Goal: Use online tool/utility

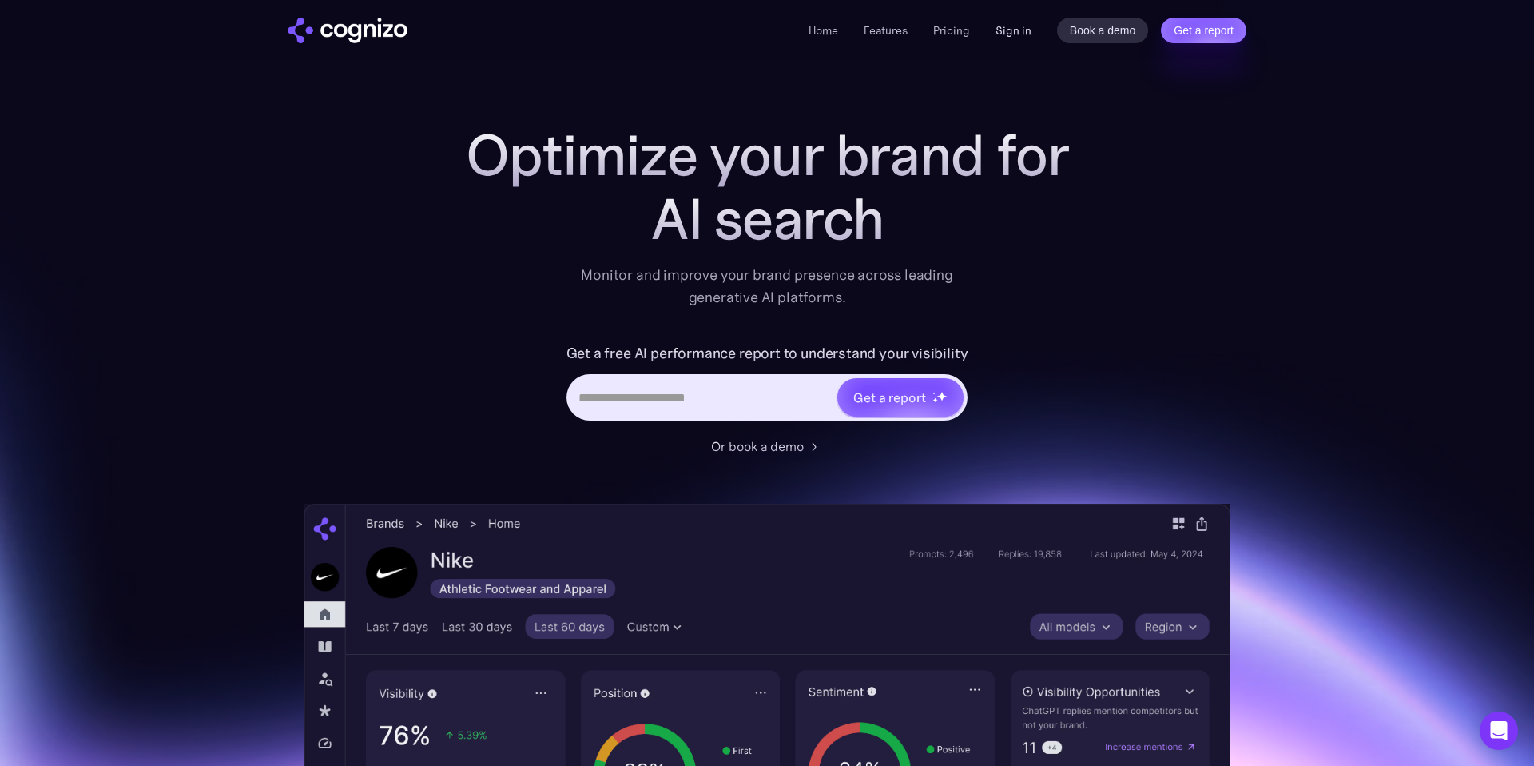
click at [1016, 33] on link "Sign in" at bounding box center [1014, 30] width 36 height 19
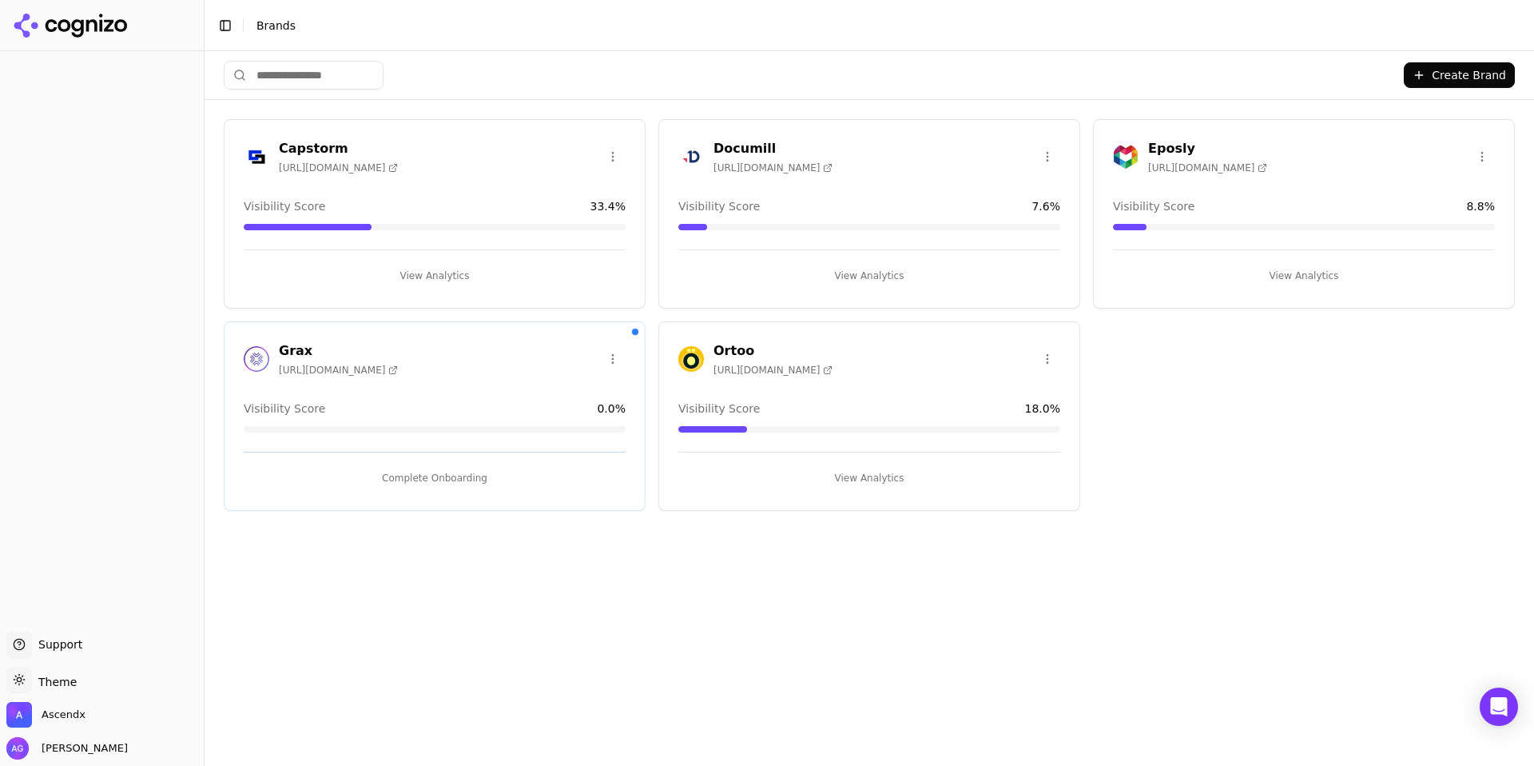
click at [871, 274] on button "View Analytics" at bounding box center [869, 276] width 382 height 26
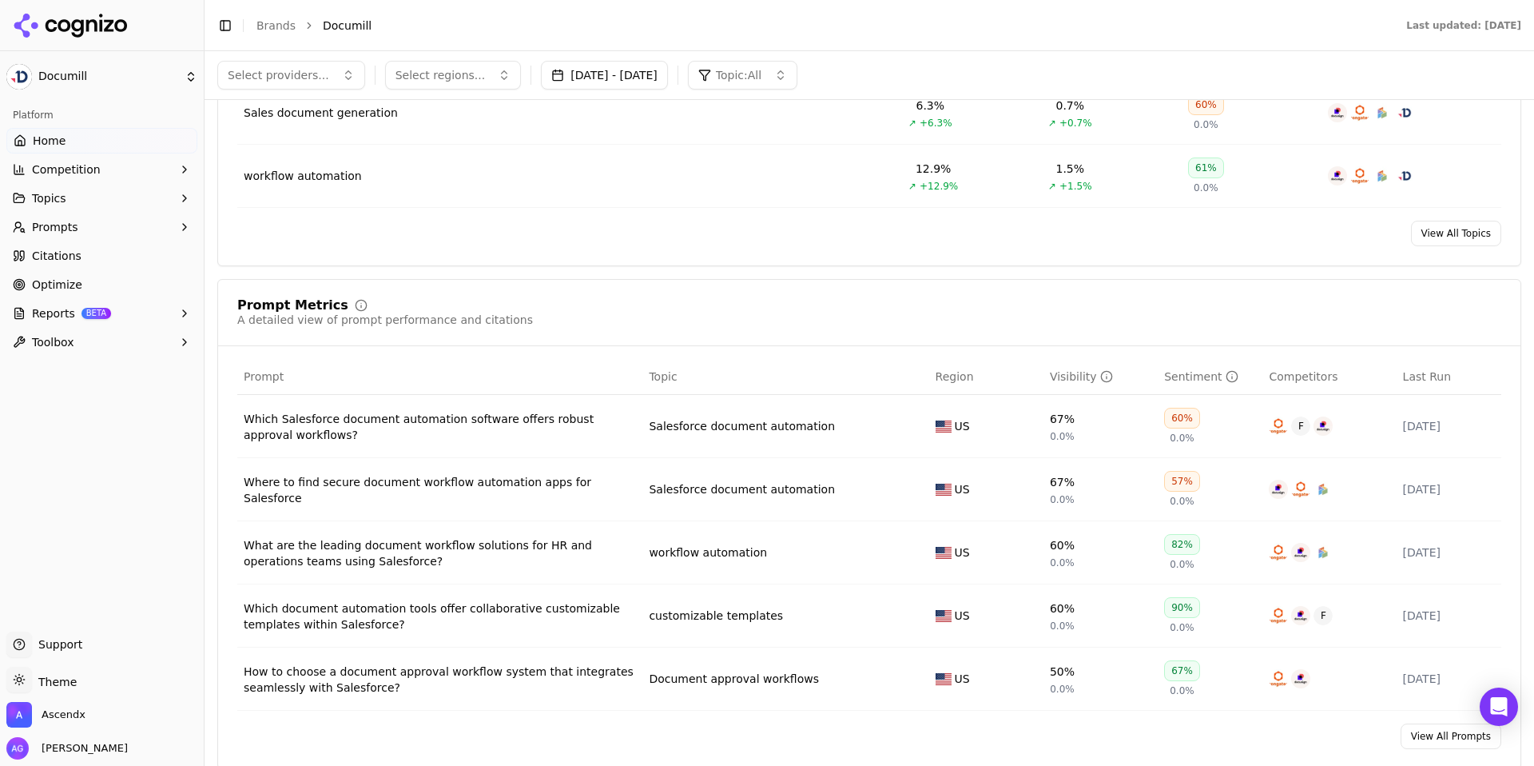
scroll to position [897, 0]
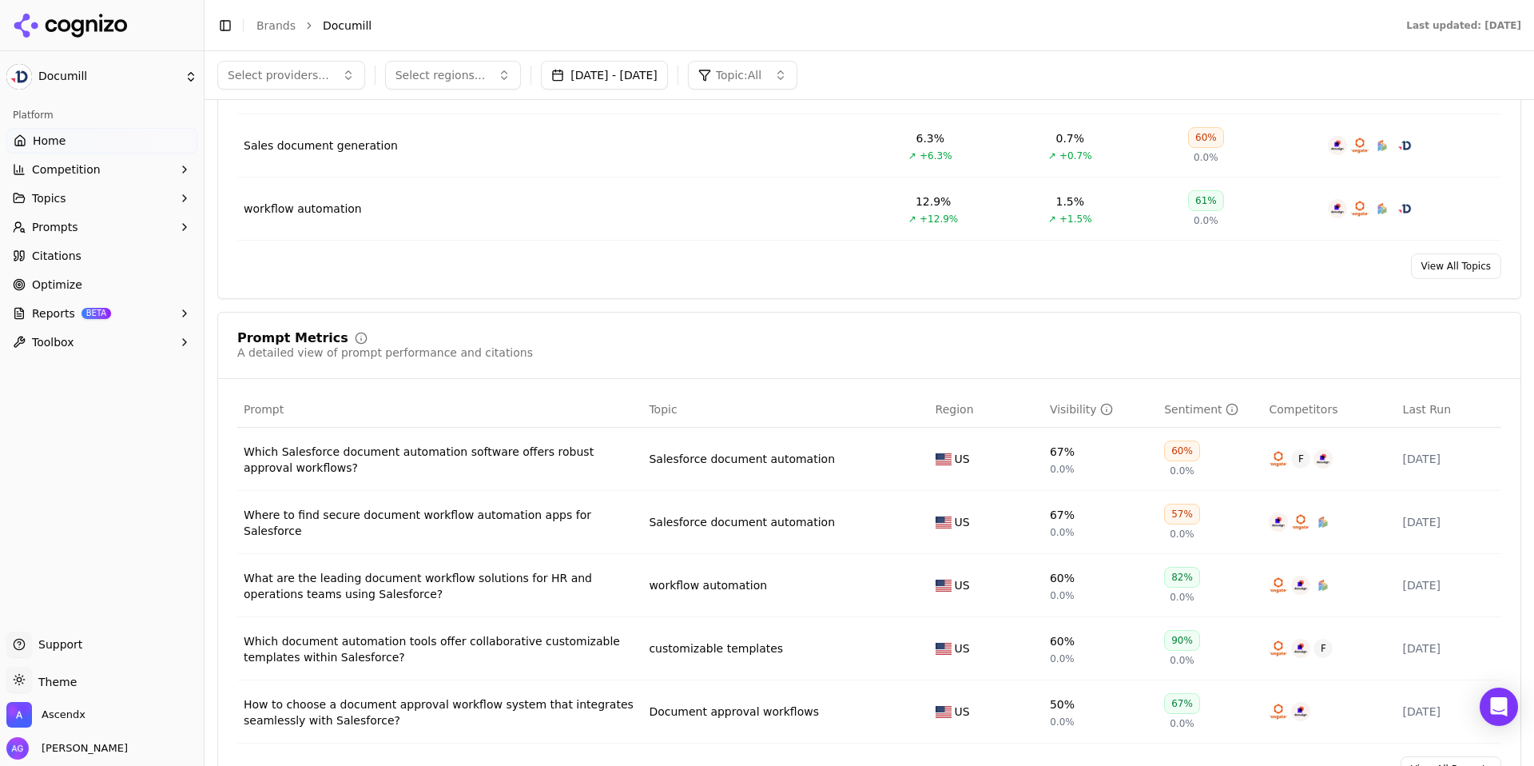
click at [60, 283] on span "Optimize" at bounding box center [57, 285] width 50 height 16
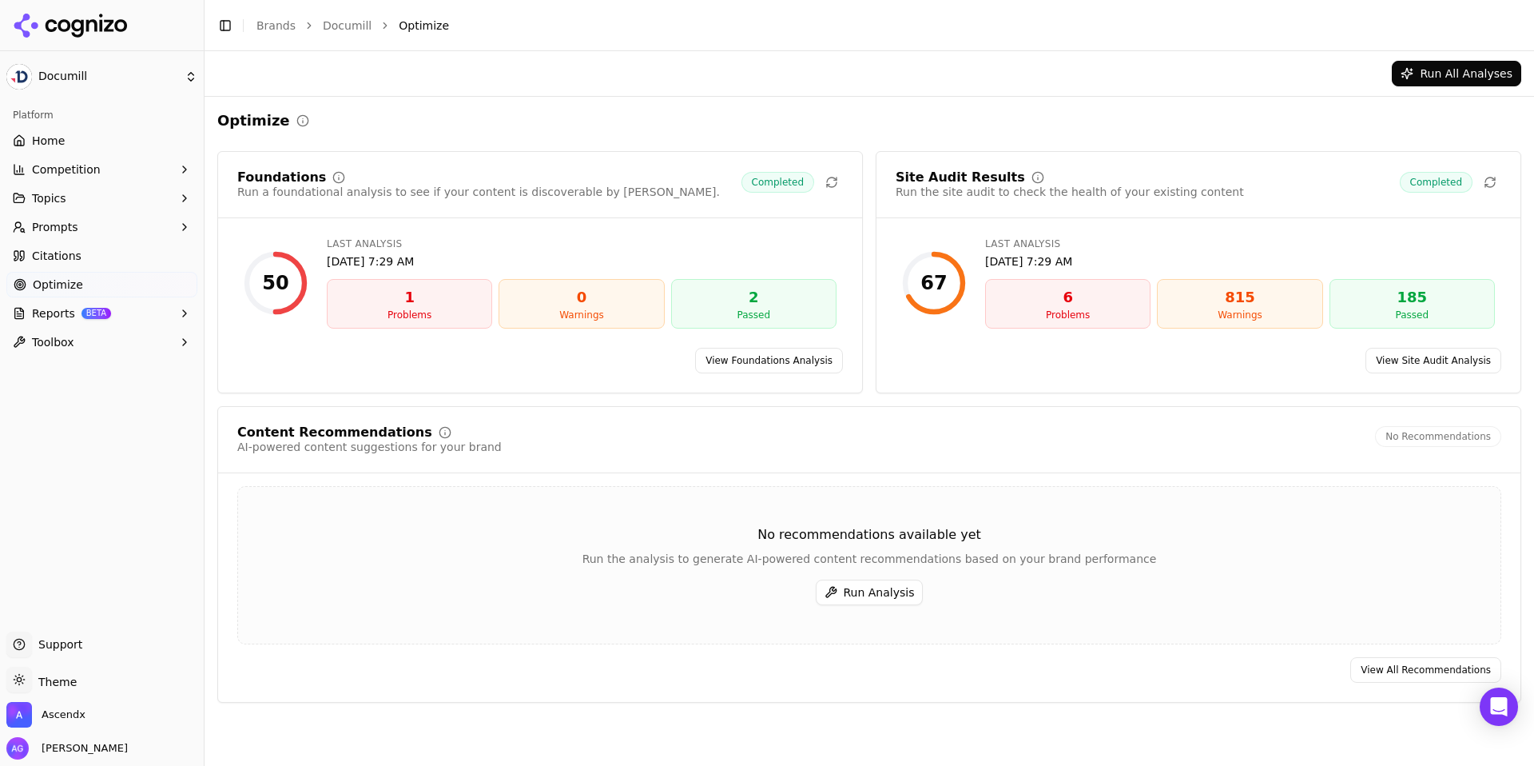
click at [879, 599] on button "Run Analysis" at bounding box center [870, 592] width 108 height 26
